Goal: Information Seeking & Learning: Find specific fact

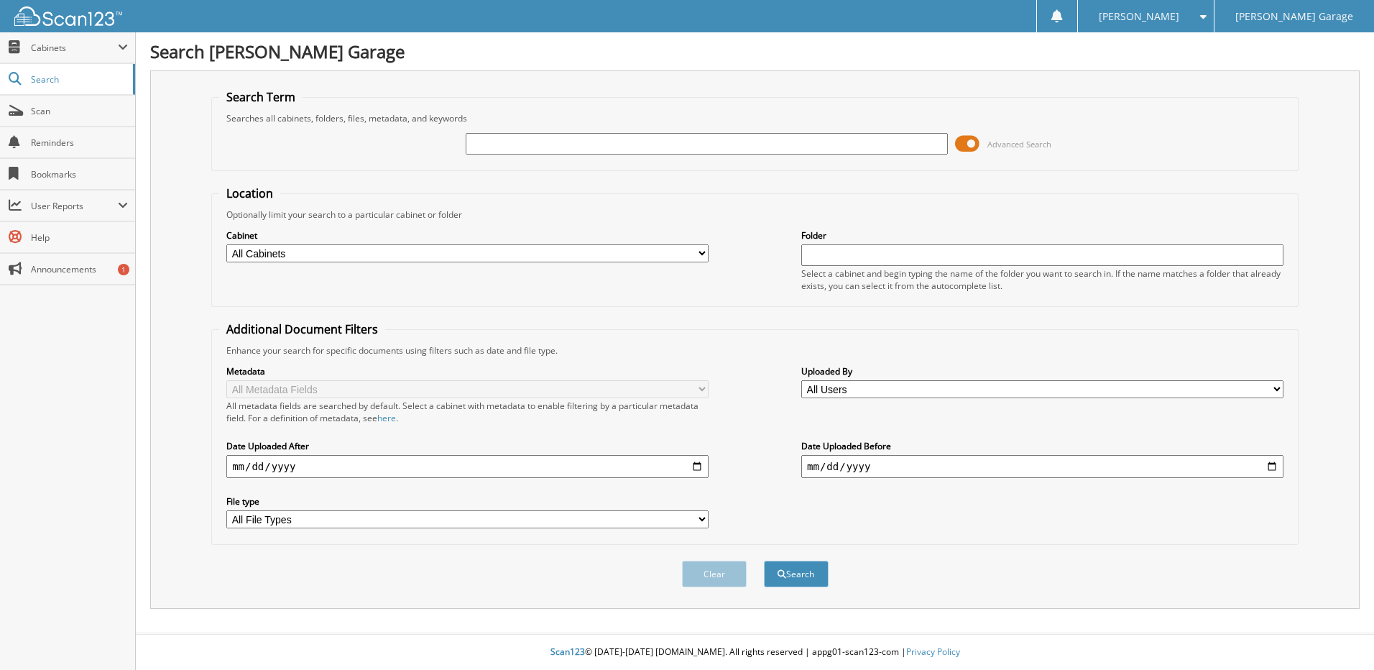
click at [582, 144] on input "text" at bounding box center [707, 144] width 482 height 22
type input "12309489"
click at [764, 560] on button "Search" at bounding box center [796, 573] width 65 height 27
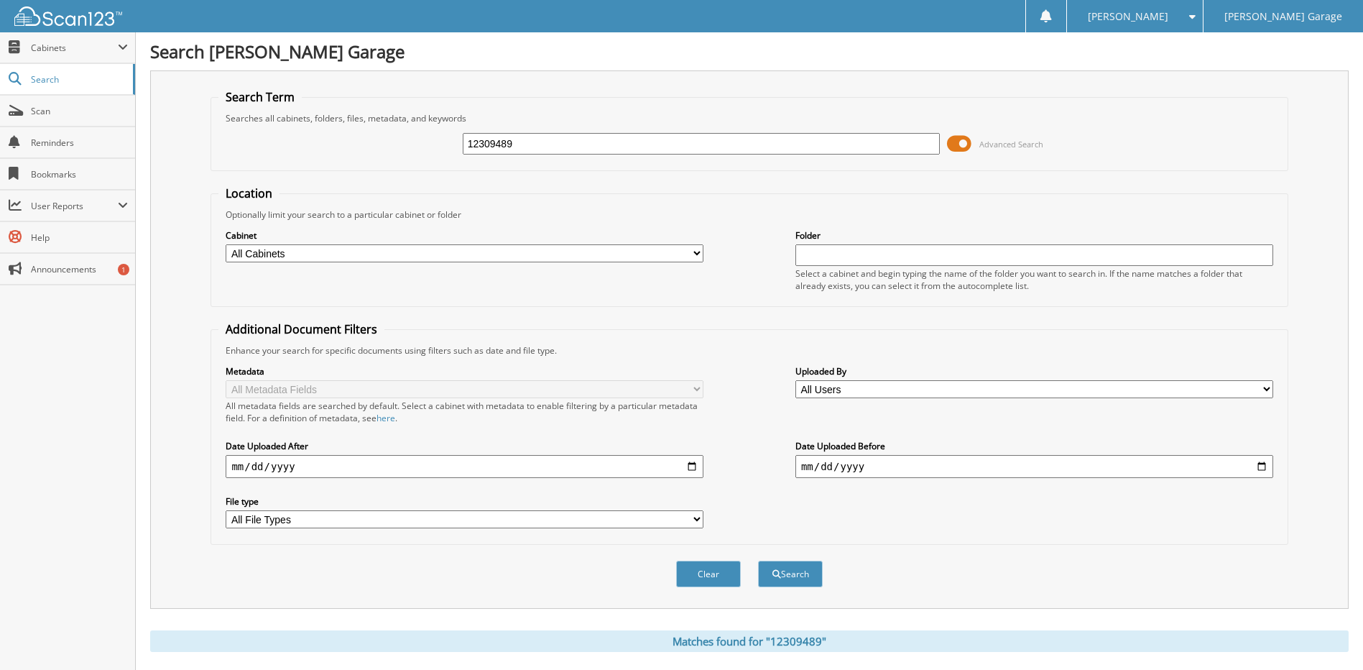
click at [951, 142] on span at bounding box center [959, 144] width 24 height 22
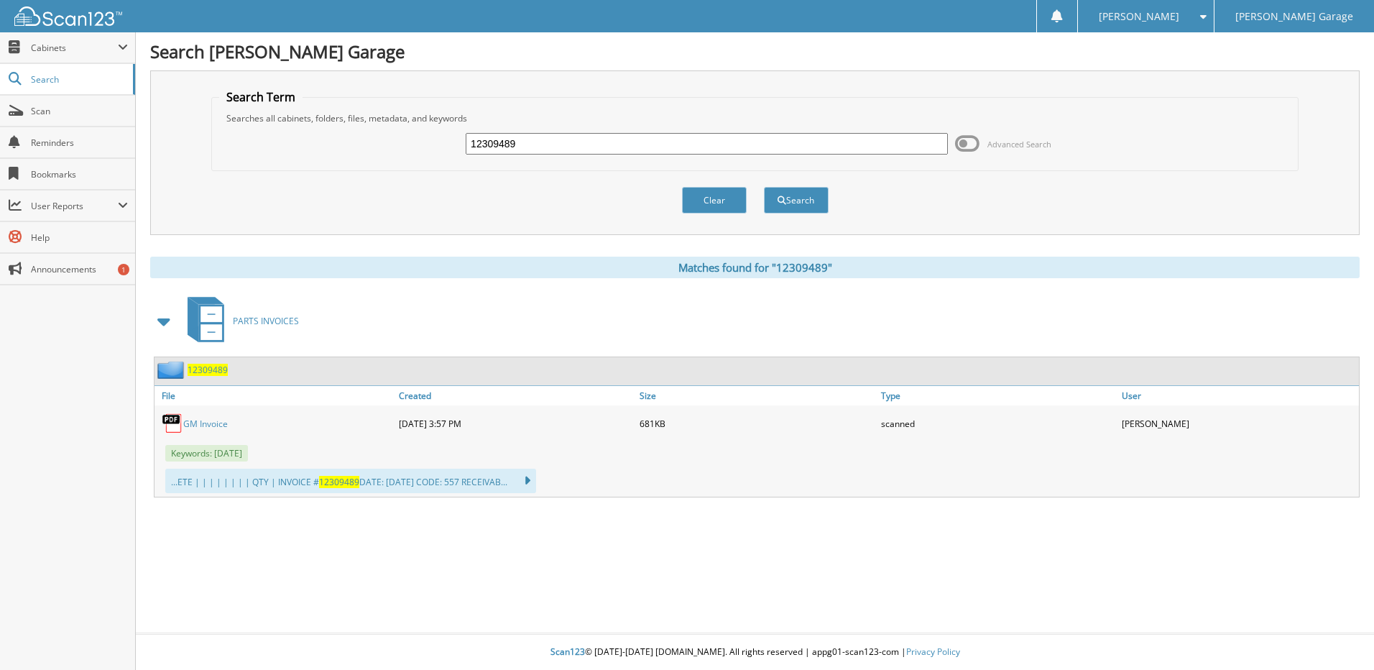
click at [206, 426] on link "GM Invoice" at bounding box center [205, 423] width 45 height 12
drag, startPoint x: 560, startPoint y: 138, endPoint x: 231, endPoint y: 114, distance: 329.9
click at [231, 114] on fieldset "Search Term Searches all cabinets, folders, files, metadata, and keywords 12309…" at bounding box center [754, 130] width 1087 height 82
type input "12330811"
click at [802, 197] on button "Search" at bounding box center [796, 200] width 65 height 27
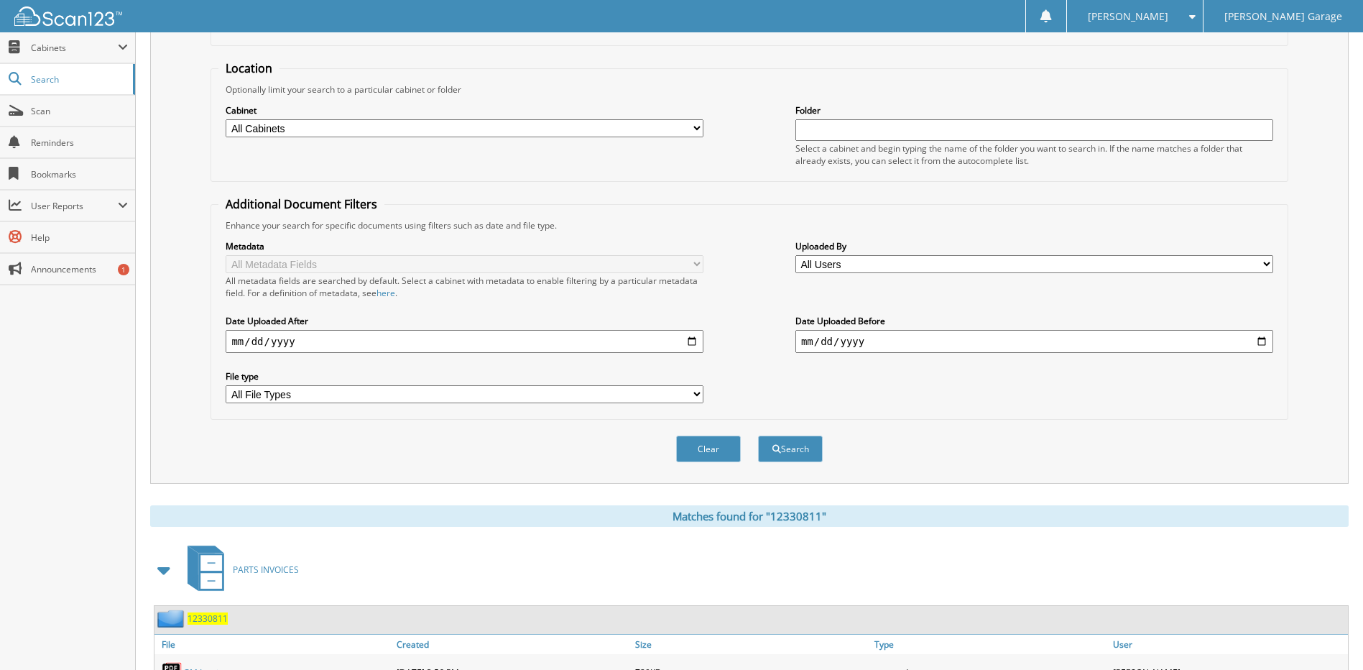
scroll to position [245, 0]
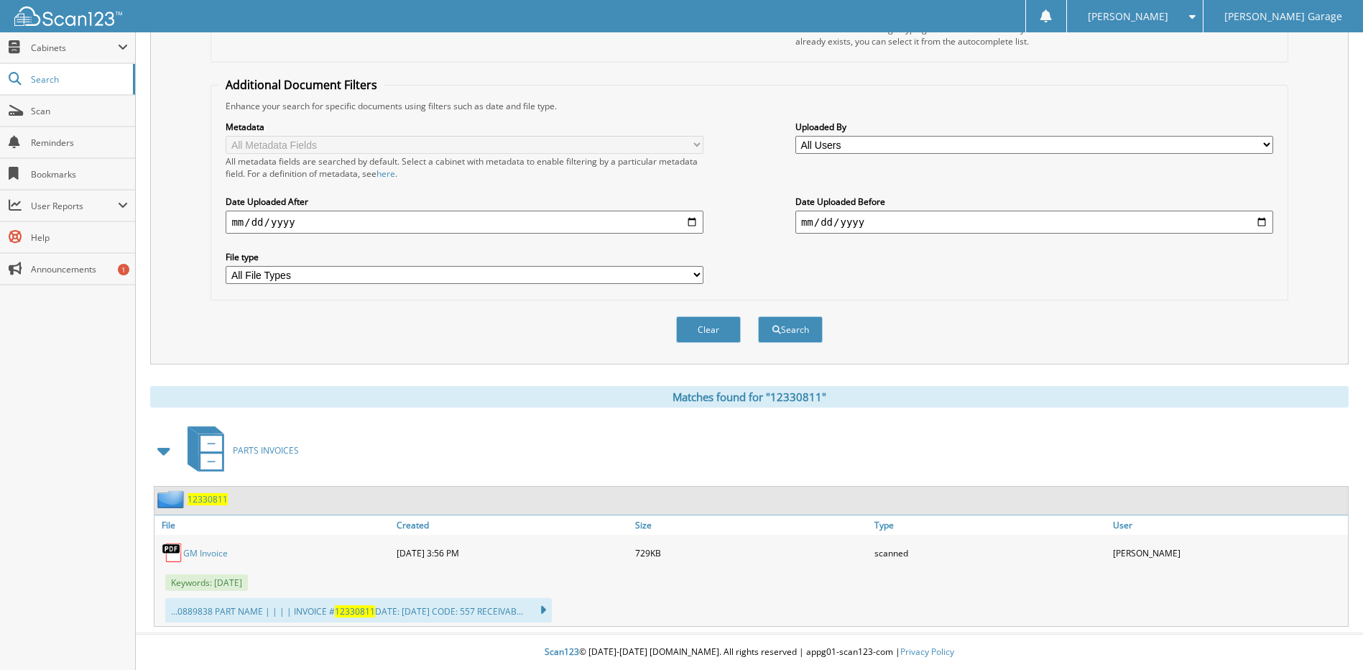
click at [213, 550] on link "GM Invoice" at bounding box center [205, 553] width 45 height 12
